Goal: Task Accomplishment & Management: Complete application form

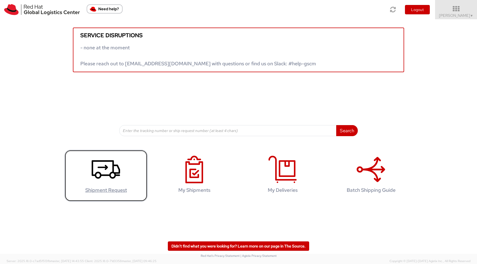
click at [106, 178] on icon at bounding box center [106, 170] width 28 height 28
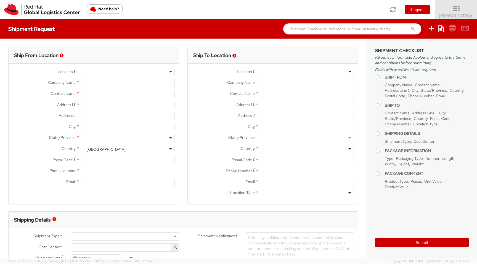
select select "419"
select select
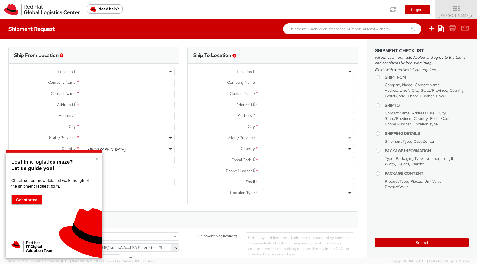
type input "Red Hat AB"
type input "[PERSON_NAME]"
type input "Kista Science Tower"
type input "Farogatan 33, Kista"
type input "STOCKHOLM"
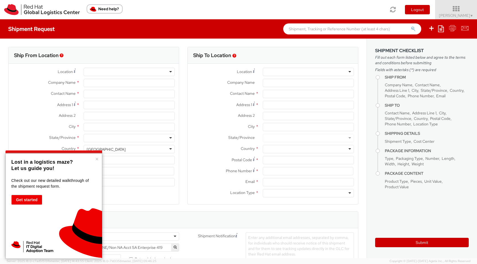
type input "164 51"
type input "46 8 50 57 56 00"
type input "mdiwing@redhat.com"
select select "CM"
select select "KGS"
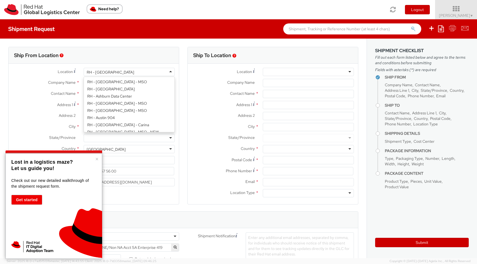
scroll to position [802, 0]
click at [105, 70] on div "RH - Stockholm" at bounding box center [110, 72] width 47 height 6
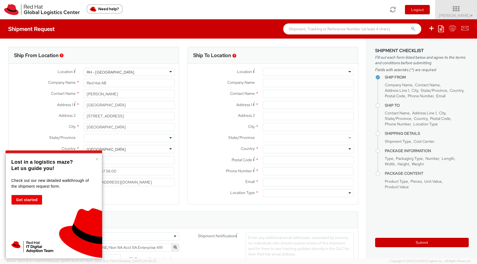
click at [127, 72] on div "RH - Stockholm" at bounding box center [129, 72] width 91 height 8
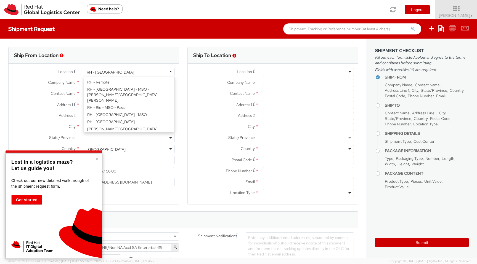
click at [131, 62] on div "Ship From Location" at bounding box center [94, 55] width 170 height 17
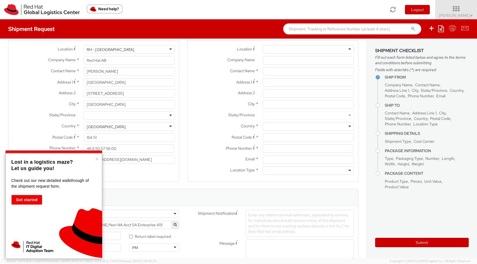
scroll to position [0, 0]
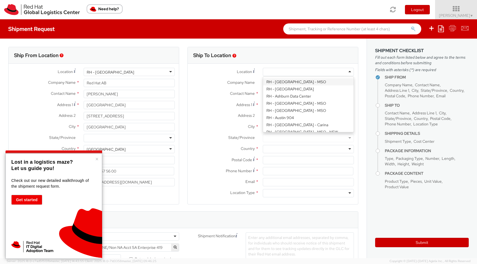
click at [313, 73] on div at bounding box center [308, 72] width 91 height 8
type input "brn"
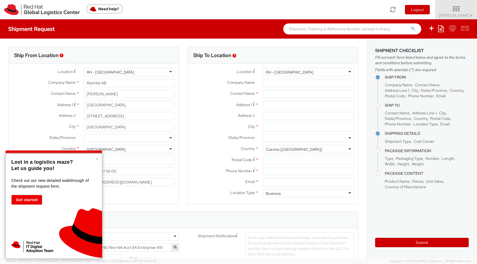
type input "itself s.r.o"
type input "Palavske Namesti 4343/11"
type input "c/o Red Hat Czech s.r.o."
type input "BRNO"
type input "62800"
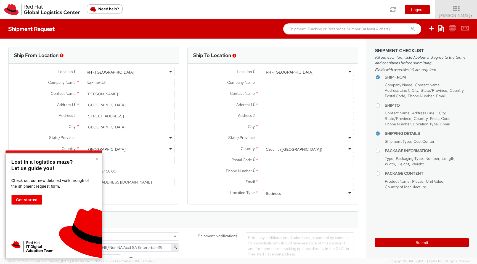
type input "420 533 383 385"
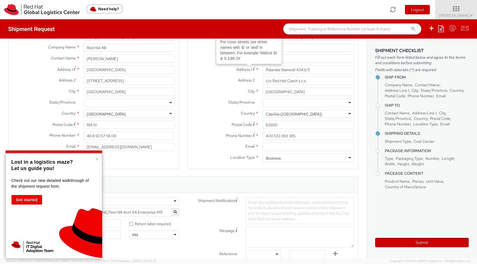
scroll to position [39, 0]
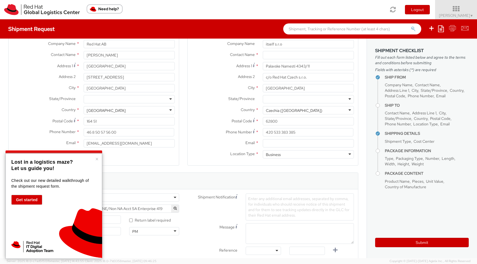
click at [27, 201] on button "Get started" at bounding box center [26, 200] width 31 height 10
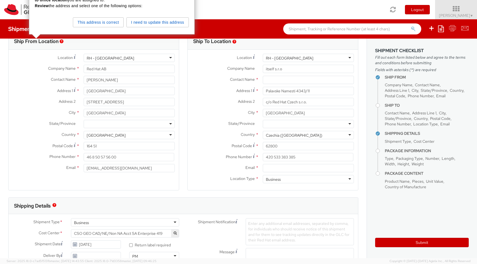
click at [33, 70] on label "Company Name *" at bounding box center [44, 68] width 71 height 7
click at [84, 70] on input "Red Hat AB" at bounding box center [129, 69] width 91 height 8
click at [298, 58] on div "RH - Brno Data Center" at bounding box center [289, 58] width 47 height 6
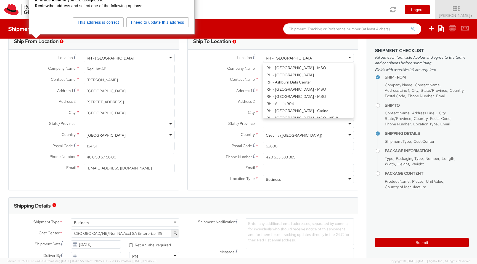
type input "Red Hat Czech s.r.o."
type input "Purkynova 647/111"
type input "621 00"
type input "420 532 294 555"
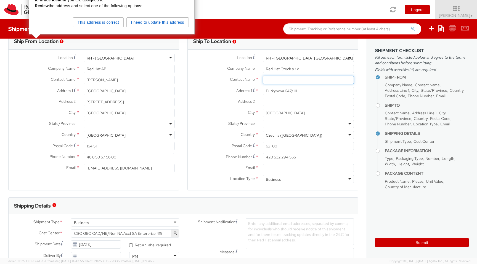
click at [307, 81] on input "text" at bounding box center [308, 80] width 91 height 8
click at [290, 82] on input "text" at bounding box center [308, 80] width 91 height 8
paste input "Attn: Red Hat IT - Endpoint Systems"
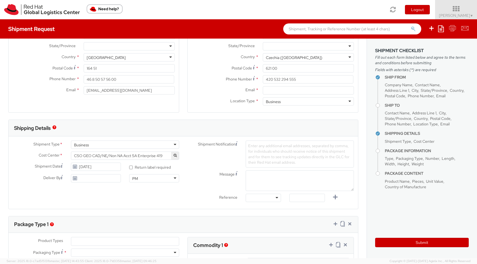
scroll to position [91, 0]
type input "Attn: Red Hat IT - Endpoint Systems"
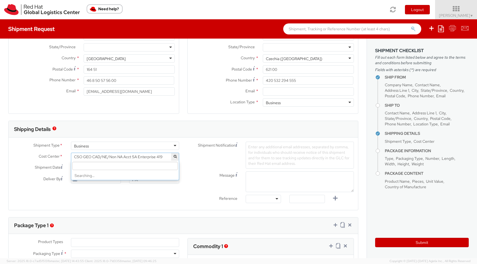
click at [141, 158] on span "CSO GEO CAD/NE/Non NA Acct SA Enterprise 419" at bounding box center [125, 156] width 102 height 5
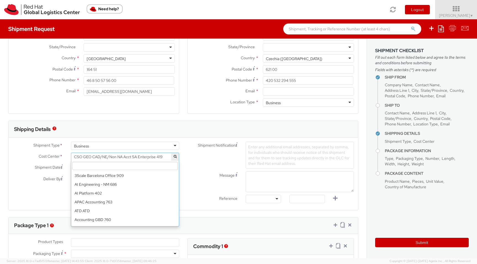
scroll to position [830, 0]
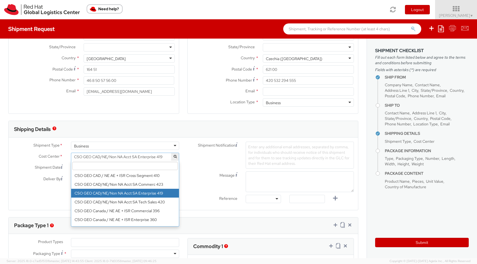
click at [131, 168] on input "search" at bounding box center [124, 166] width 105 height 8
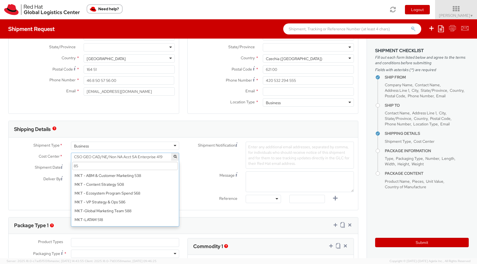
scroll to position [0, 0]
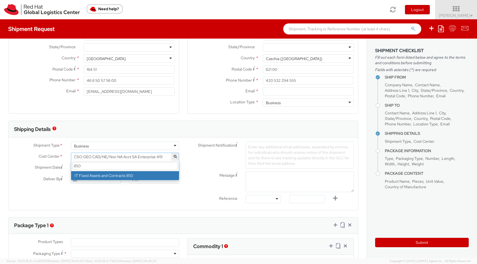
type input "850"
select select "850"
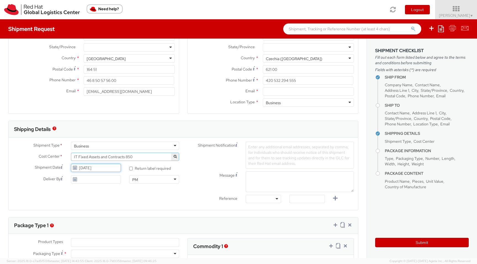
click at [113, 167] on input "09/09/2025" at bounding box center [96, 168] width 50 height 8
click at [109, 201] on td "10" at bounding box center [108, 203] width 11 height 8
click at [108, 169] on input "09/10/2025" at bounding box center [96, 168] width 50 height 8
click at [119, 202] on td "11" at bounding box center [119, 203] width 10 height 8
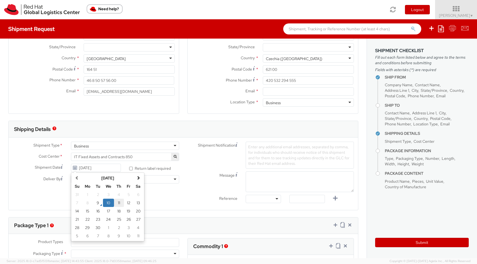
type input "09/11/2025"
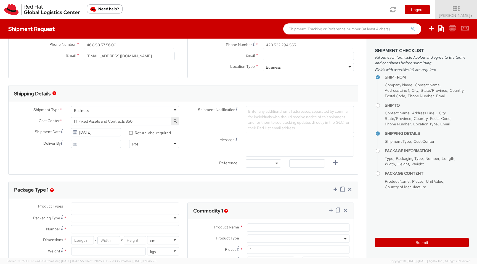
scroll to position [126, 0]
click at [162, 143] on div "PM" at bounding box center [154, 144] width 50 height 8
click at [260, 118] on span "Enter any additional email addresses, separated by comma, for individuals who s…" at bounding box center [298, 120] width 101 height 22
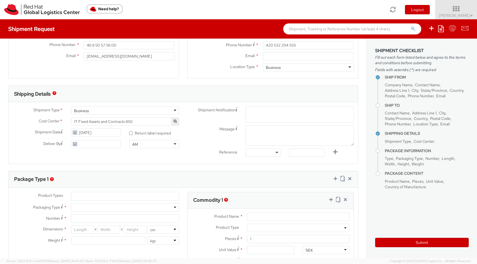
paste input "emea-eshub@redhat.com"
type input "emea-eshub@redhat.com"
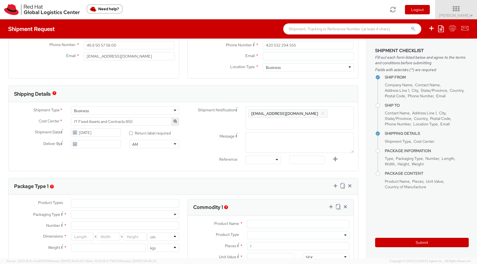
scroll to position [0, 0]
click at [253, 141] on textarea "Message" at bounding box center [299, 142] width 108 height 21
click at [265, 162] on div at bounding box center [262, 160] width 35 height 8
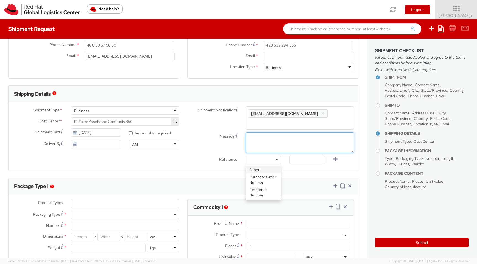
click at [261, 142] on textarea "Message" at bounding box center [299, 142] width 108 height 21
type textarea "O"
type textarea "Pickup Time: Morning"
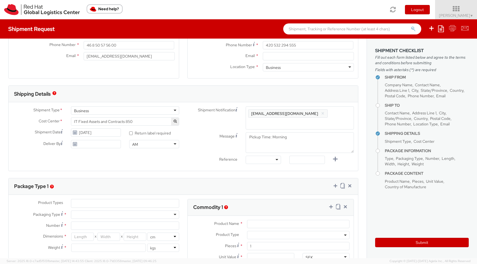
click at [188, 157] on label "Reference" at bounding box center [212, 159] width 58 height 6
click at [264, 158] on div at bounding box center [262, 160] width 35 height 8
click at [199, 153] on div "Message Pickup Time: Morning" at bounding box center [270, 143] width 175 height 23
click at [268, 159] on div at bounding box center [262, 160] width 35 height 8
click at [98, 134] on input "09/11/2025" at bounding box center [96, 133] width 50 height 8
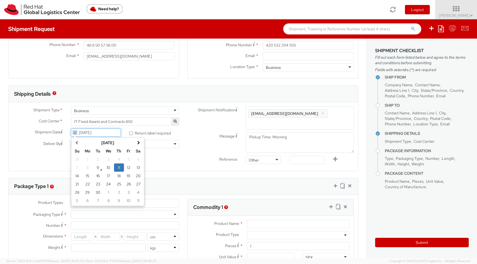
click at [105, 133] on input "09/11/2025" at bounding box center [96, 133] width 50 height 8
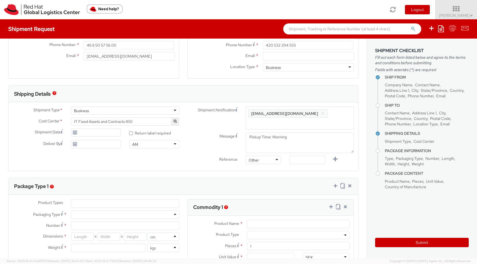
click at [184, 159] on label "Reference" at bounding box center [212, 159] width 58 height 6
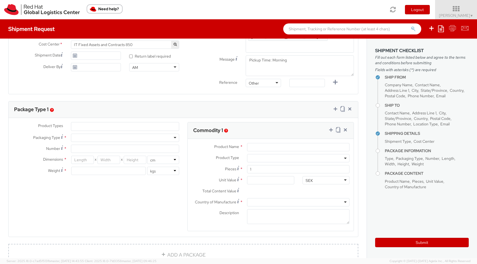
scroll to position [203, 0]
click at [100, 128] on ul at bounding box center [125, 127] width 108 height 8
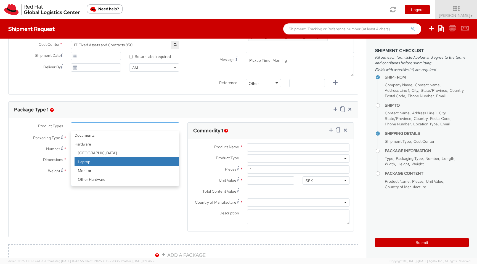
select select "LAPTOP"
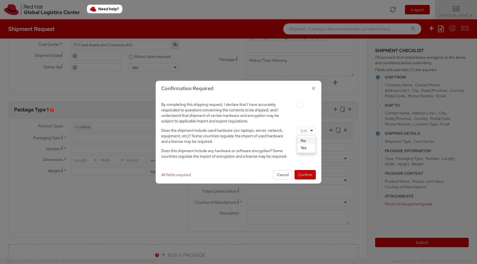
click at [309, 131] on div at bounding box center [306, 131] width 19 height 8
click at [309, 154] on div at bounding box center [306, 151] width 19 height 8
click at [299, 105] on label at bounding box center [300, 105] width 6 height 6
click at [295, 105] on input "checkbox" at bounding box center [293, 105] width 4 height 4
checkbox input "true"
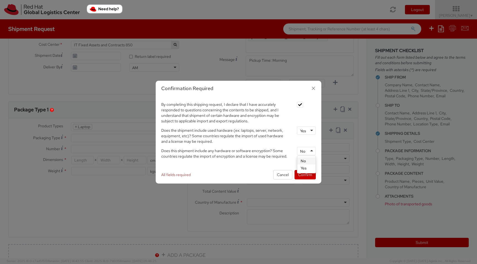
click at [309, 149] on div "No" at bounding box center [306, 151] width 19 height 8
click at [306, 175] on button "Confirm" at bounding box center [304, 174] width 21 height 9
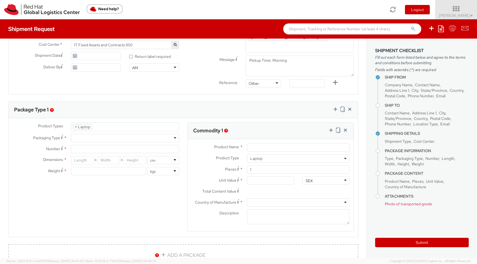
click at [120, 137] on div at bounding box center [125, 138] width 108 height 8
click at [92, 153] on input "Number *" at bounding box center [125, 149] width 108 height 8
type input "1"
click at [84, 162] on input "number" at bounding box center [82, 160] width 23 height 8
click at [101, 183] on div "Product Types * Documents Docking Station Laptop Monitor Other Hardware Server …" at bounding box center [183, 180] width 349 height 116
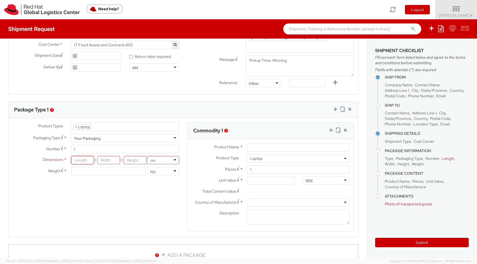
click at [86, 161] on input "number" at bounding box center [82, 160] width 23 height 8
type input "46"
click at [110, 162] on input "number" at bounding box center [108, 160] width 23 height 8
type input "60"
click at [134, 160] on input "number" at bounding box center [135, 160] width 23 height 8
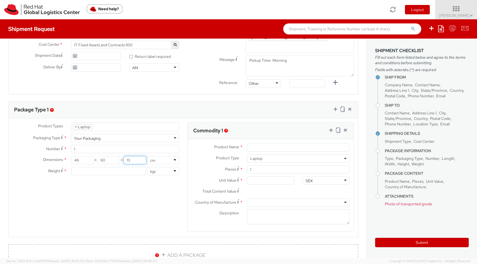
type input "13"
click at [113, 173] on input "number" at bounding box center [108, 171] width 74 height 8
type input "4"
click at [106, 210] on div "Product Types * Documents Docking Station Laptop Monitor Other Hardware Server …" at bounding box center [183, 180] width 349 height 116
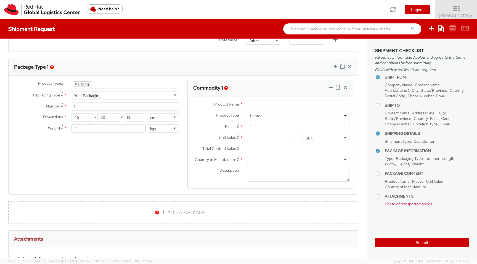
scroll to position [245, 0]
click at [263, 107] on input "Product Name *" at bounding box center [298, 105] width 102 height 8
type input "Apple"
click at [257, 140] on input "Unit Value *" at bounding box center [270, 139] width 47 height 8
type input "1.00"
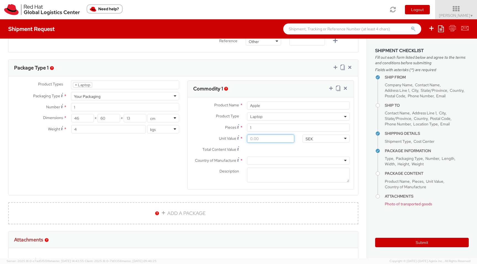
type input "1.00"
type input "10.00"
type input "100.00"
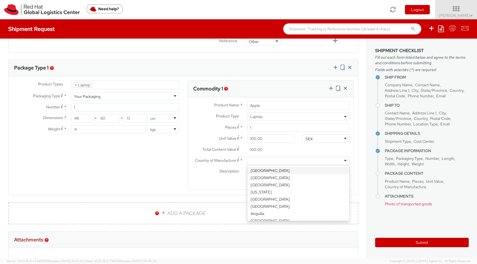
click at [268, 159] on div at bounding box center [298, 161] width 102 height 8
type input "chin"
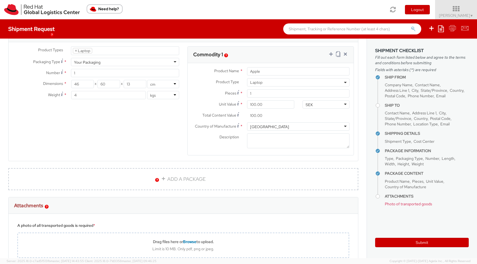
scroll to position [278, 0]
click at [323, 106] on div "SEK" at bounding box center [325, 105] width 47 height 8
click at [321, 108] on div "SEK" at bounding box center [325, 105] width 47 height 8
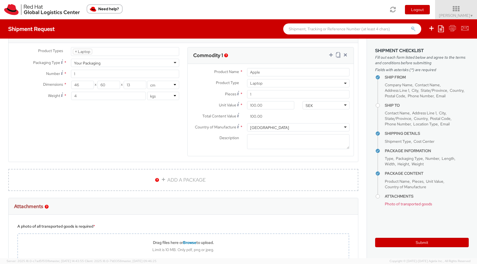
click at [321, 108] on div "SEK" at bounding box center [325, 105] width 47 height 8
type input "eur"
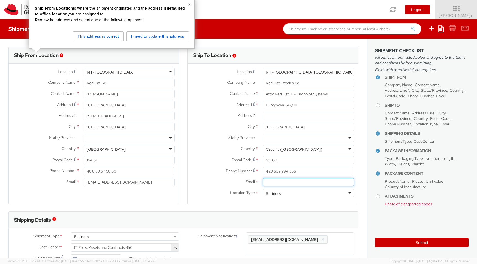
click at [275, 182] on input "Email *" at bounding box center [308, 182] width 91 height 8
click at [287, 184] on input "Email *" at bounding box center [308, 182] width 91 height 8
paste input "aptop-return@redhat.com"
type input "laptop-return@redhat.com"
click at [213, 139] on label "State/Province *" at bounding box center [223, 137] width 71 height 7
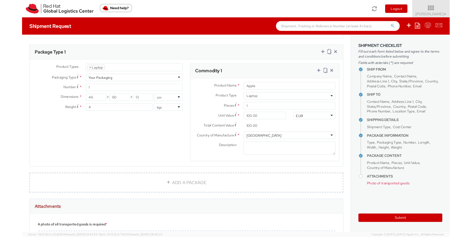
scroll to position [370, 0]
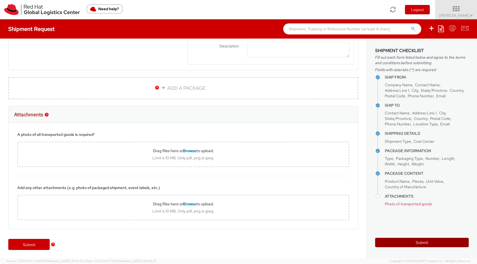
click at [415, 241] on button "Submit" at bounding box center [421, 242] width 93 height 9
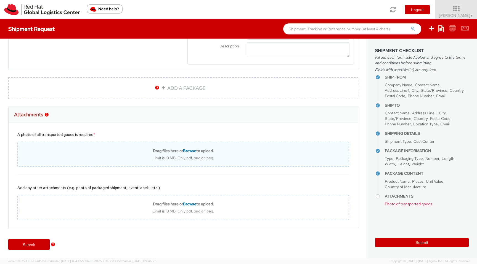
click at [187, 151] on span "Browse" at bounding box center [189, 150] width 13 height 5
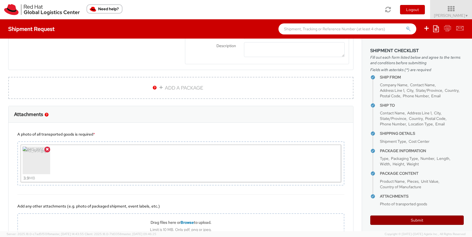
click at [415, 222] on button "Submit" at bounding box center [416, 220] width 93 height 9
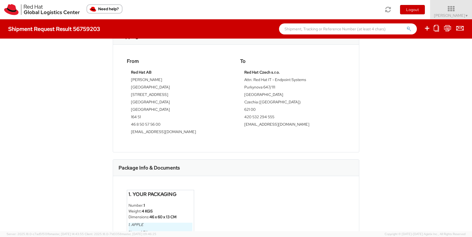
scroll to position [244, 0]
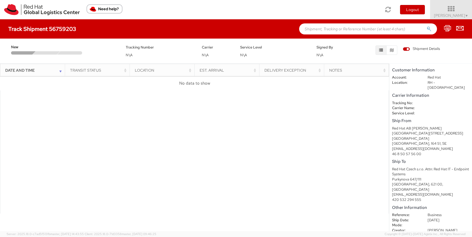
scroll to position [2, 0]
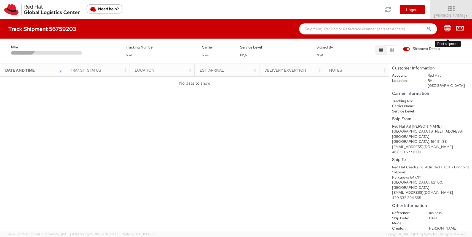
click at [446, 29] on icon at bounding box center [447, 28] width 7 height 7
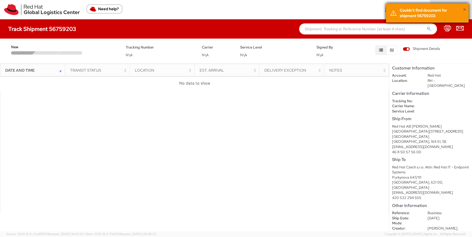
click at [464, 9] on button "×" at bounding box center [464, 10] width 3 height 8
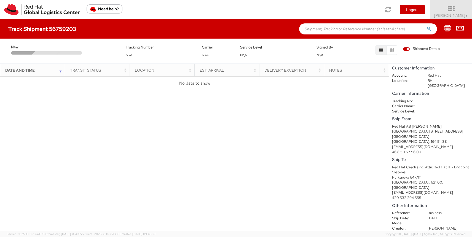
click at [88, 183] on div at bounding box center [194, 152] width 389 height 124
click at [209, 146] on div at bounding box center [194, 152] width 389 height 124
